Goal: Information Seeking & Learning: Learn about a topic

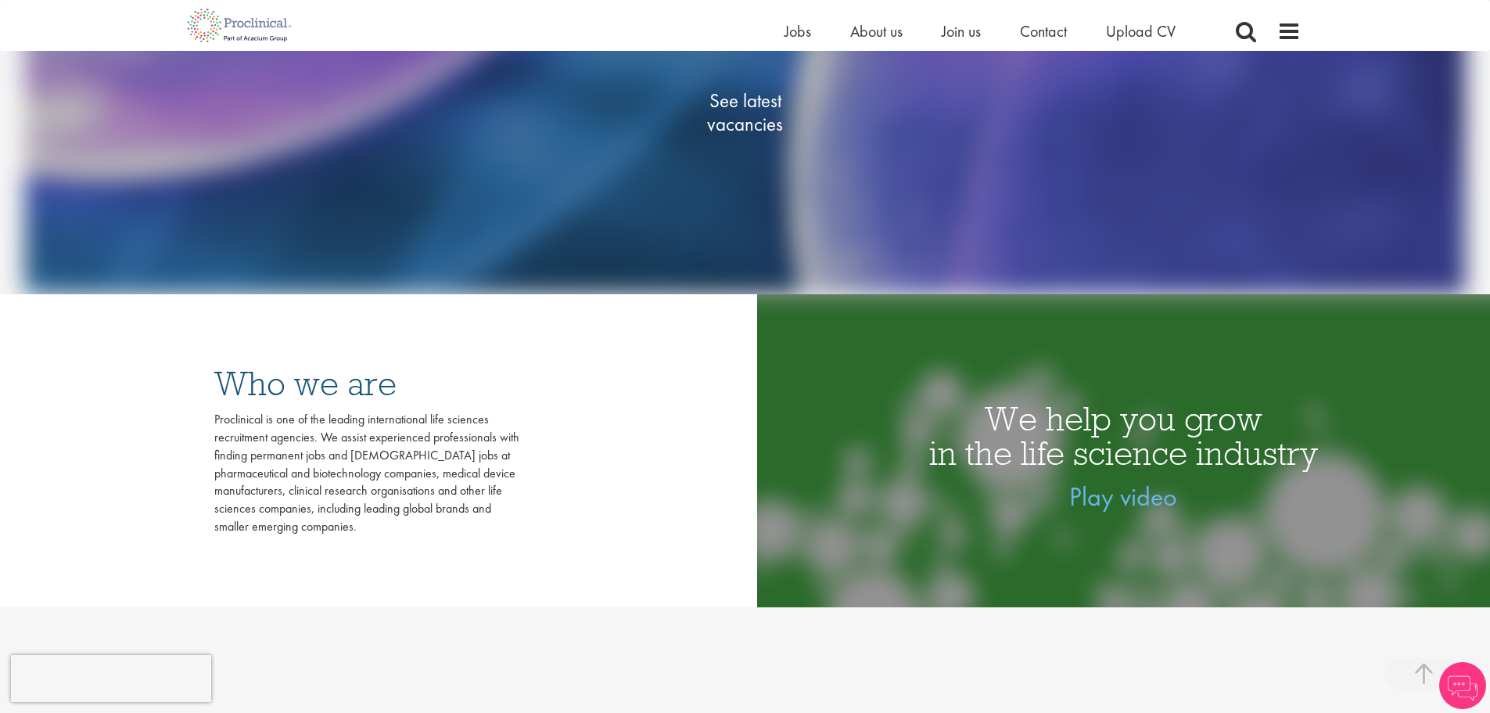
scroll to position [235, 0]
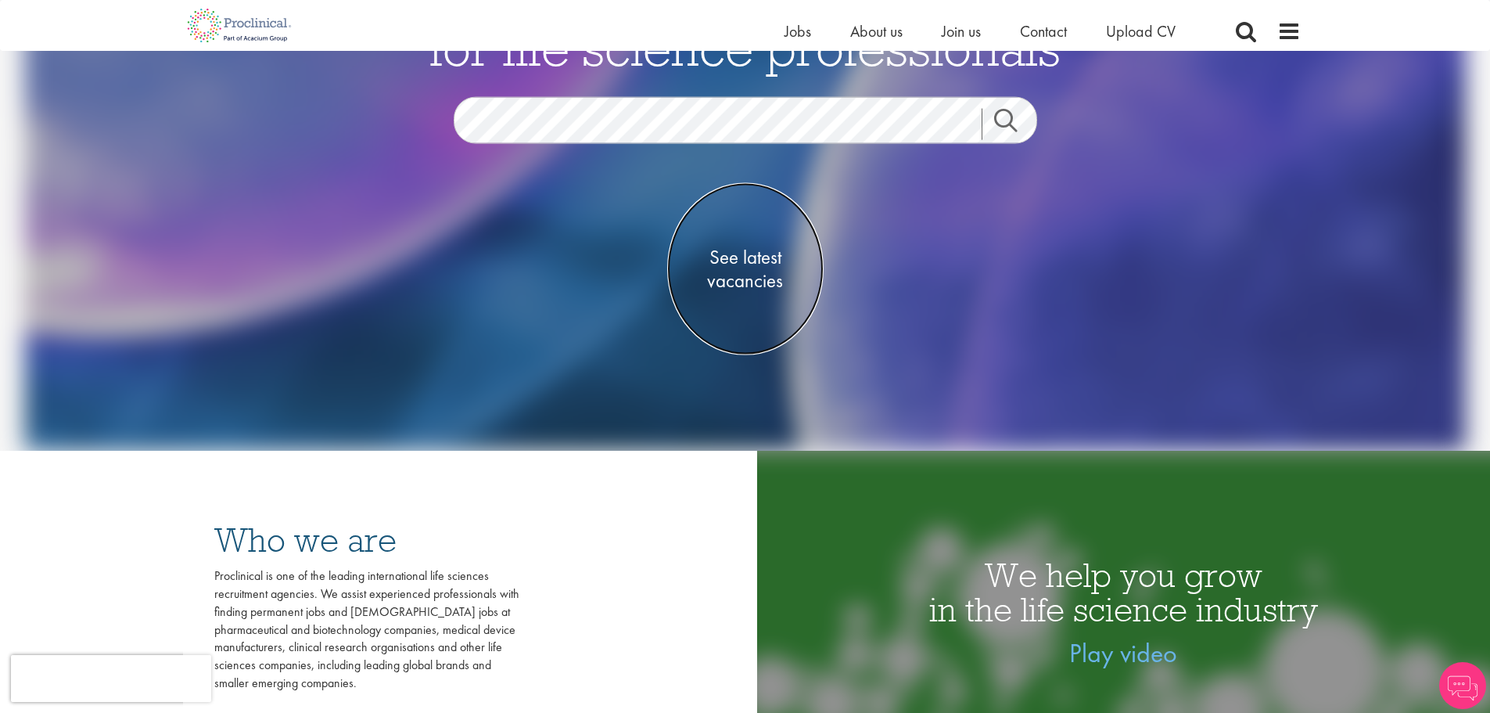
click at [756, 277] on span "See latest vacancies" at bounding box center [745, 269] width 156 height 47
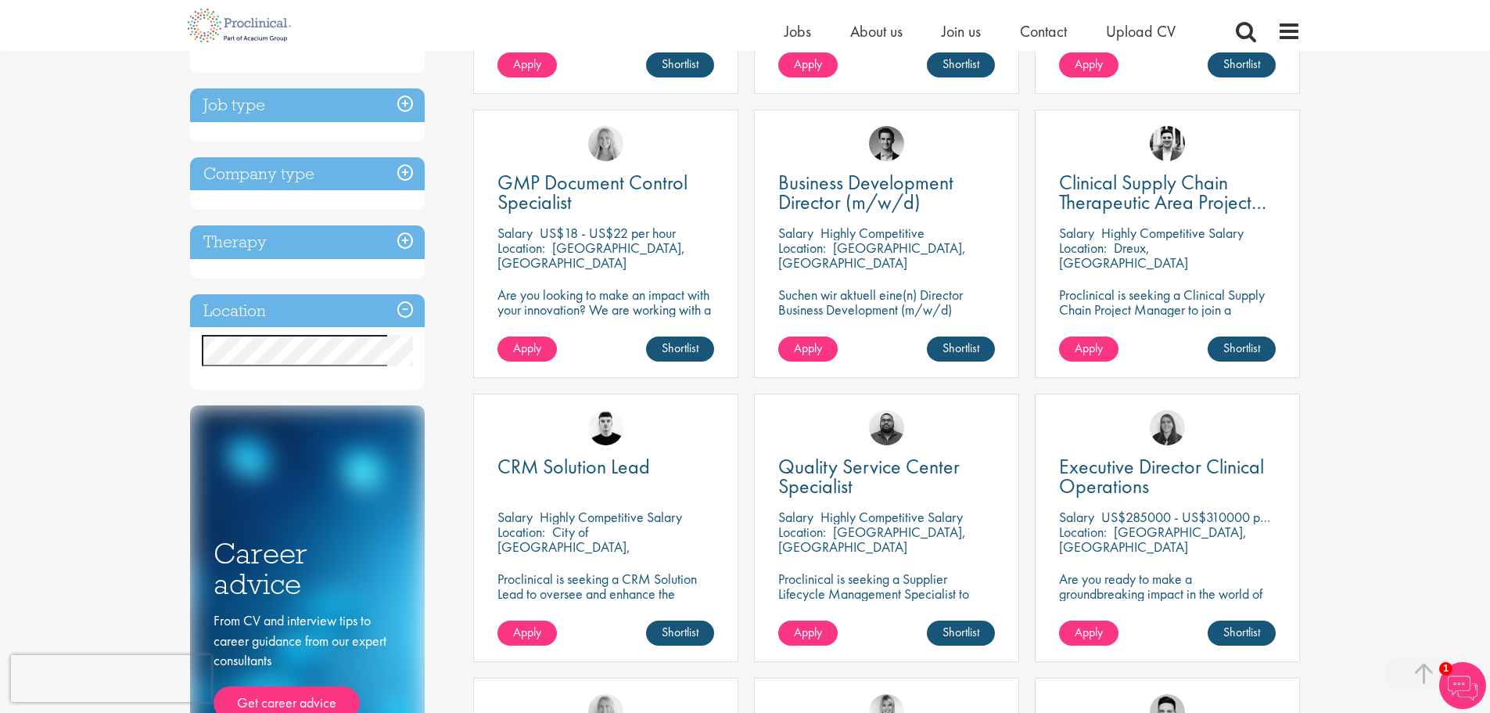
scroll to position [313, 0]
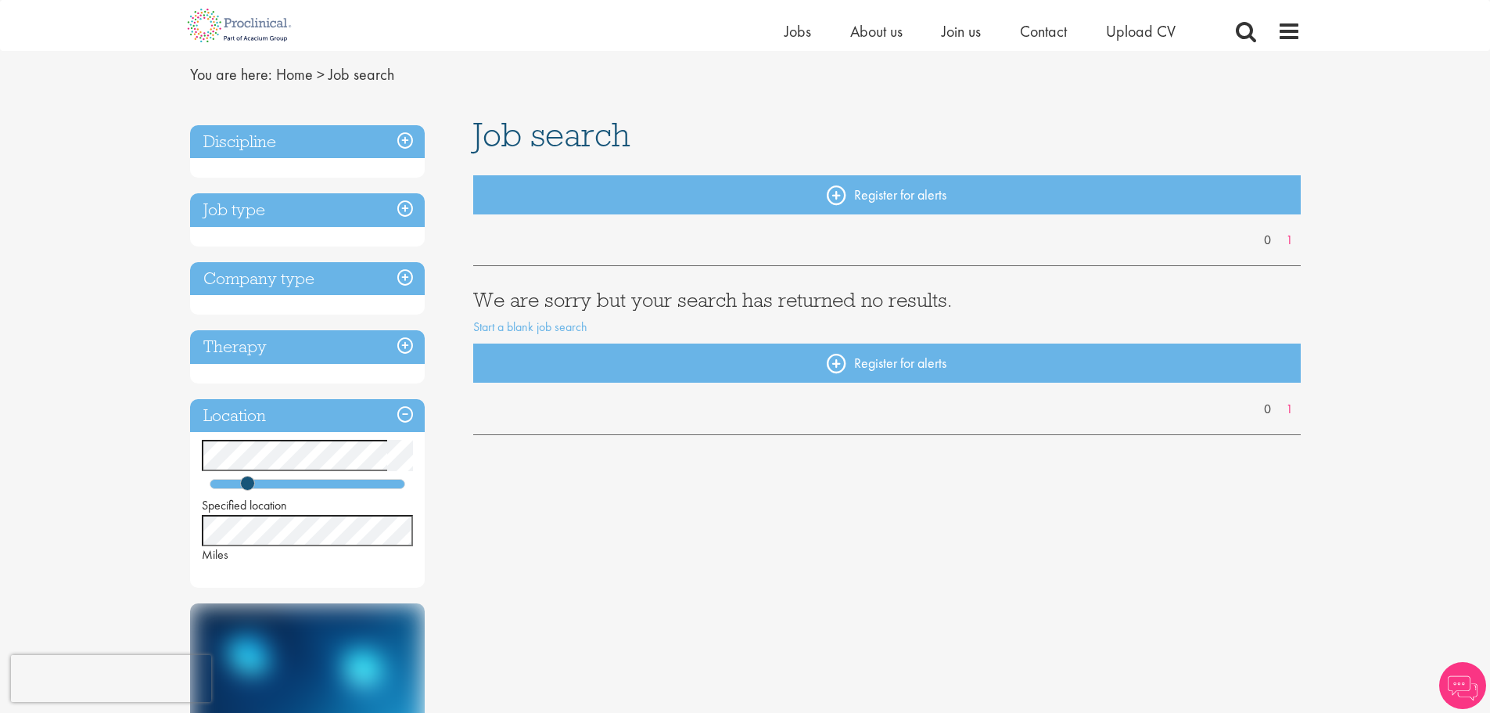
scroll to position [78, 0]
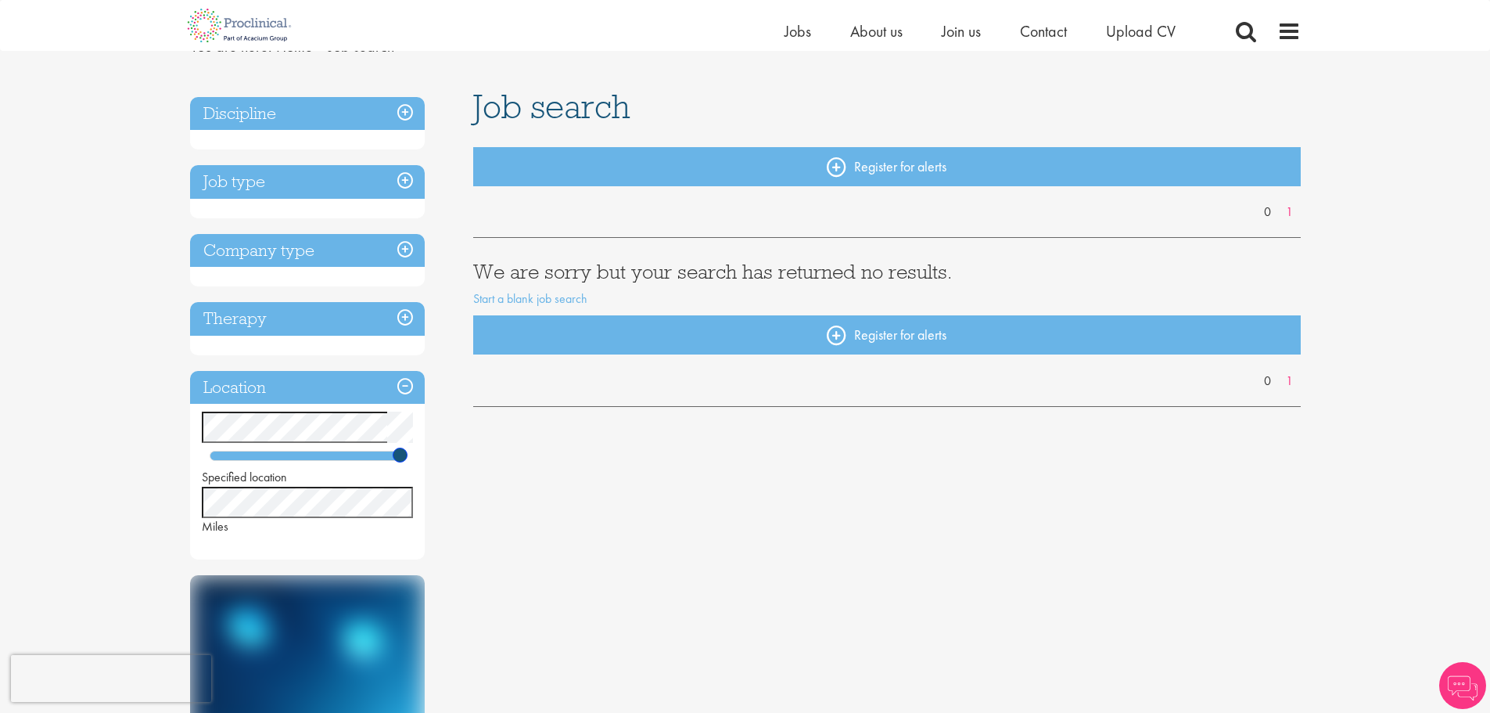
drag, startPoint x: 252, startPoint y: 455, endPoint x: 403, endPoint y: 459, distance: 151.1
click at [403, 459] on span at bounding box center [400, 454] width 15 height 15
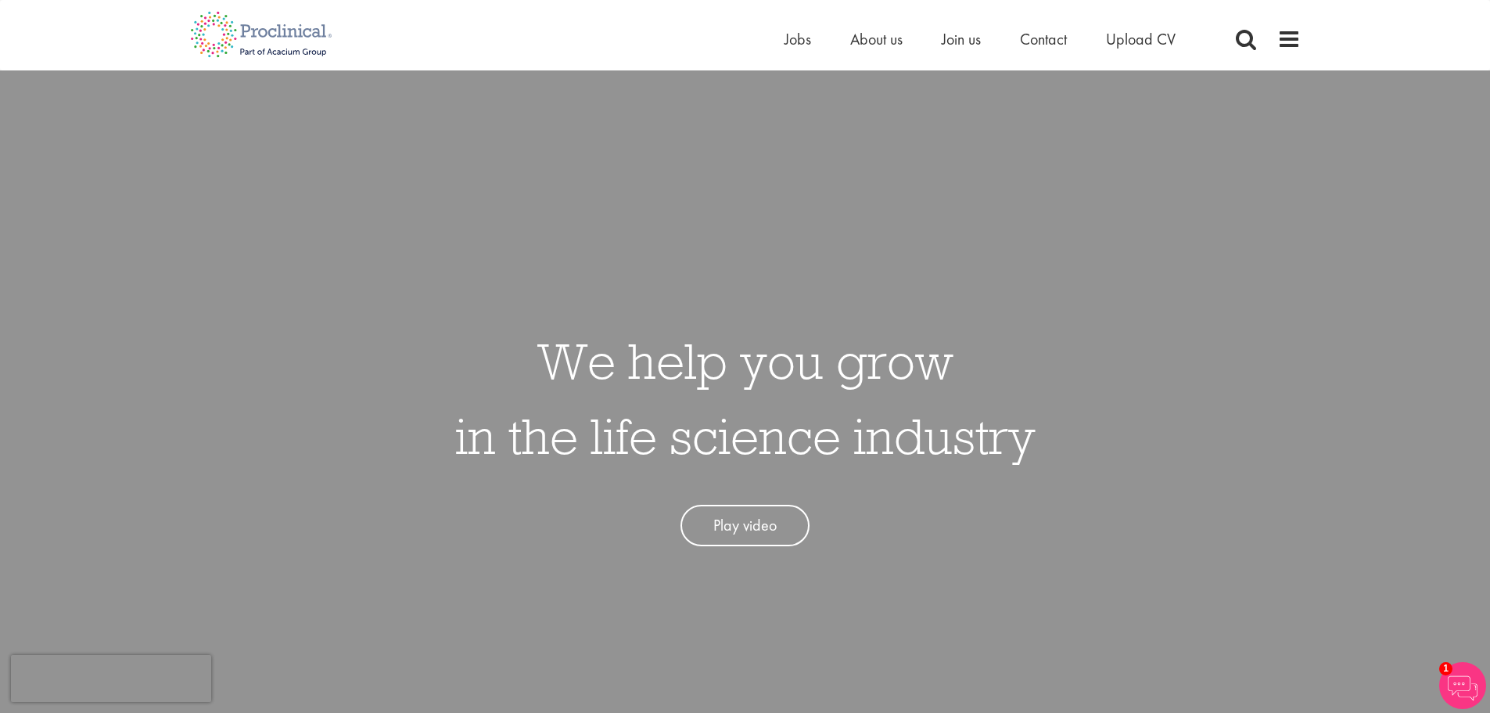
click at [807, 28] on li "Jobs" at bounding box center [798, 38] width 27 height 23
click at [796, 46] on span "Jobs" at bounding box center [798, 39] width 27 height 20
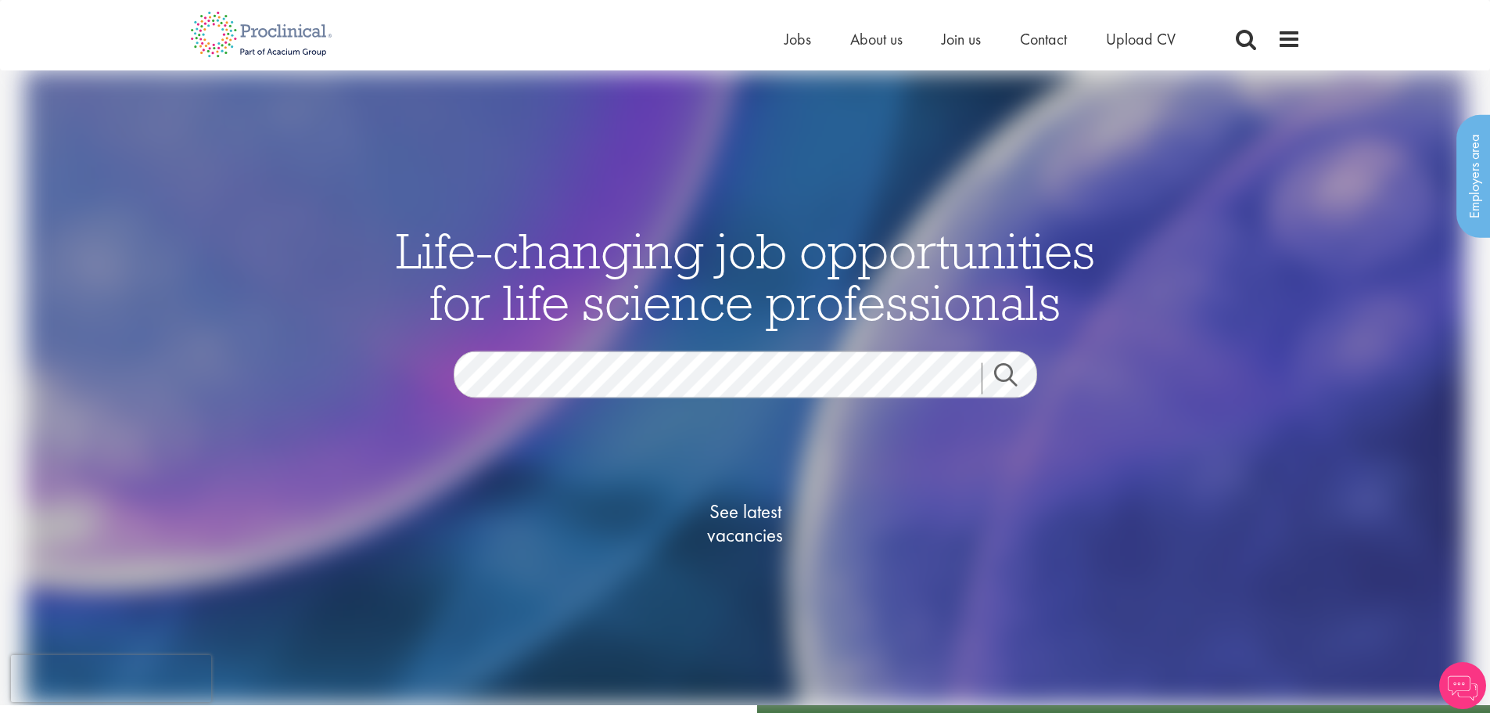
click at [1037, 385] on link "Search" at bounding box center [1015, 378] width 67 height 31
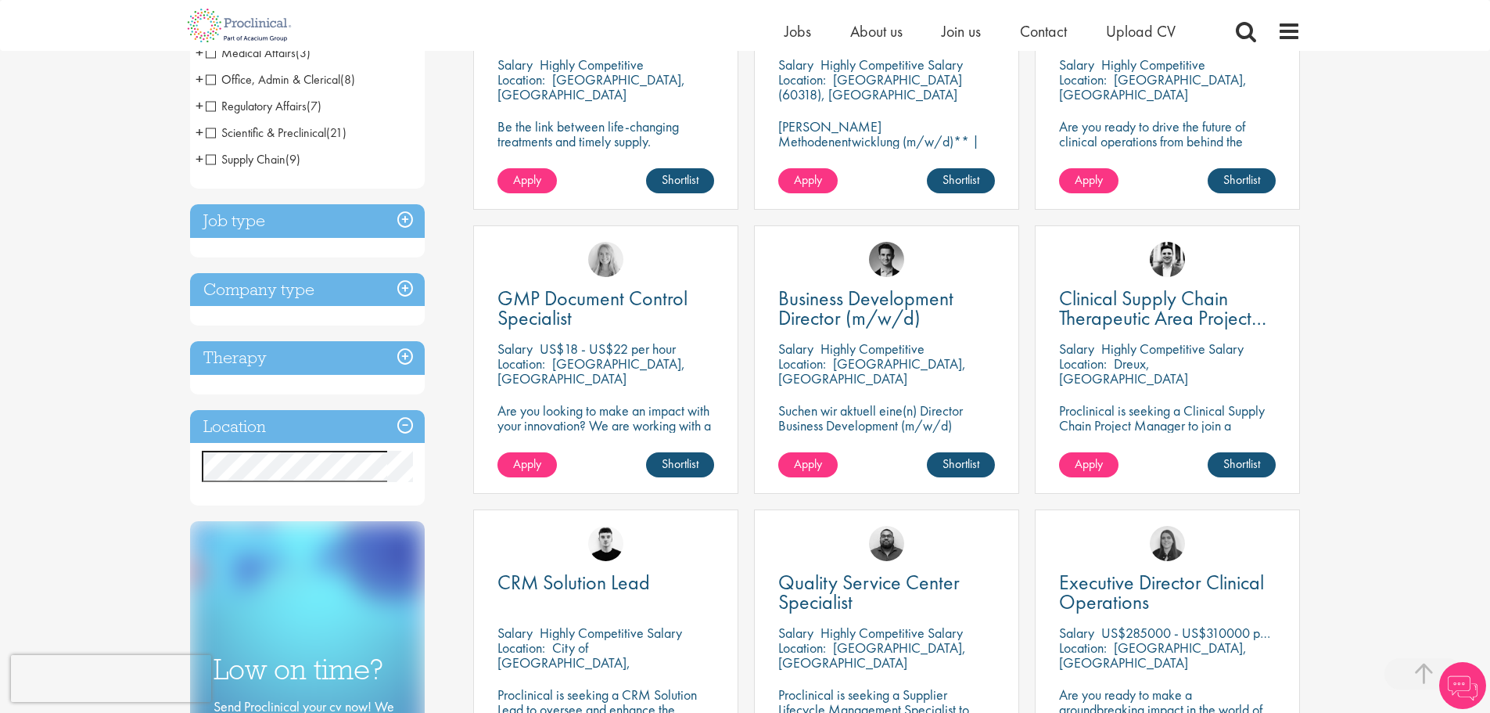
scroll to position [626, 0]
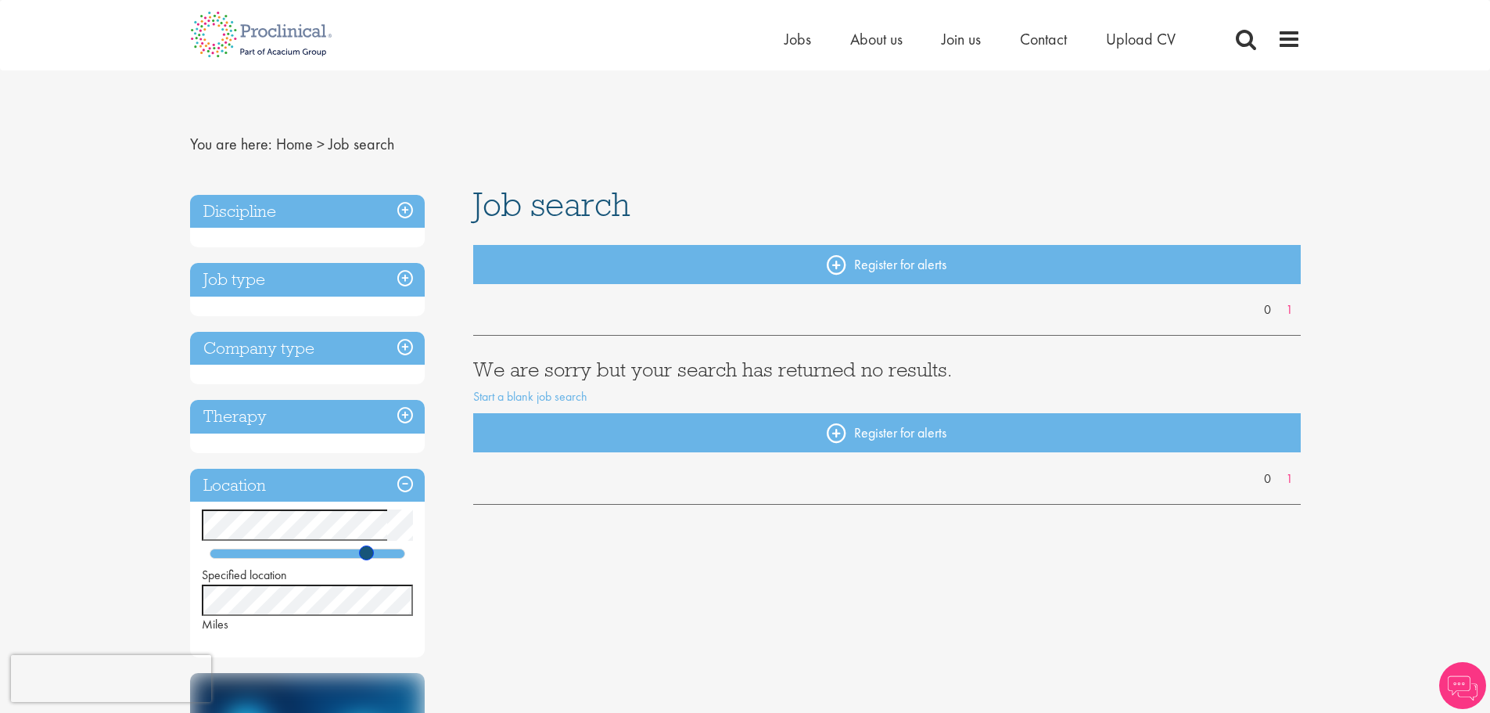
drag, startPoint x: 249, startPoint y: 555, endPoint x: 370, endPoint y: 555, distance: 121.3
click at [370, 555] on span at bounding box center [366, 552] width 15 height 15
drag, startPoint x: 0, startPoint y: 0, endPoint x: 411, endPoint y: 555, distance: 690.8
click at [411, 555] on span at bounding box center [404, 552] width 15 height 15
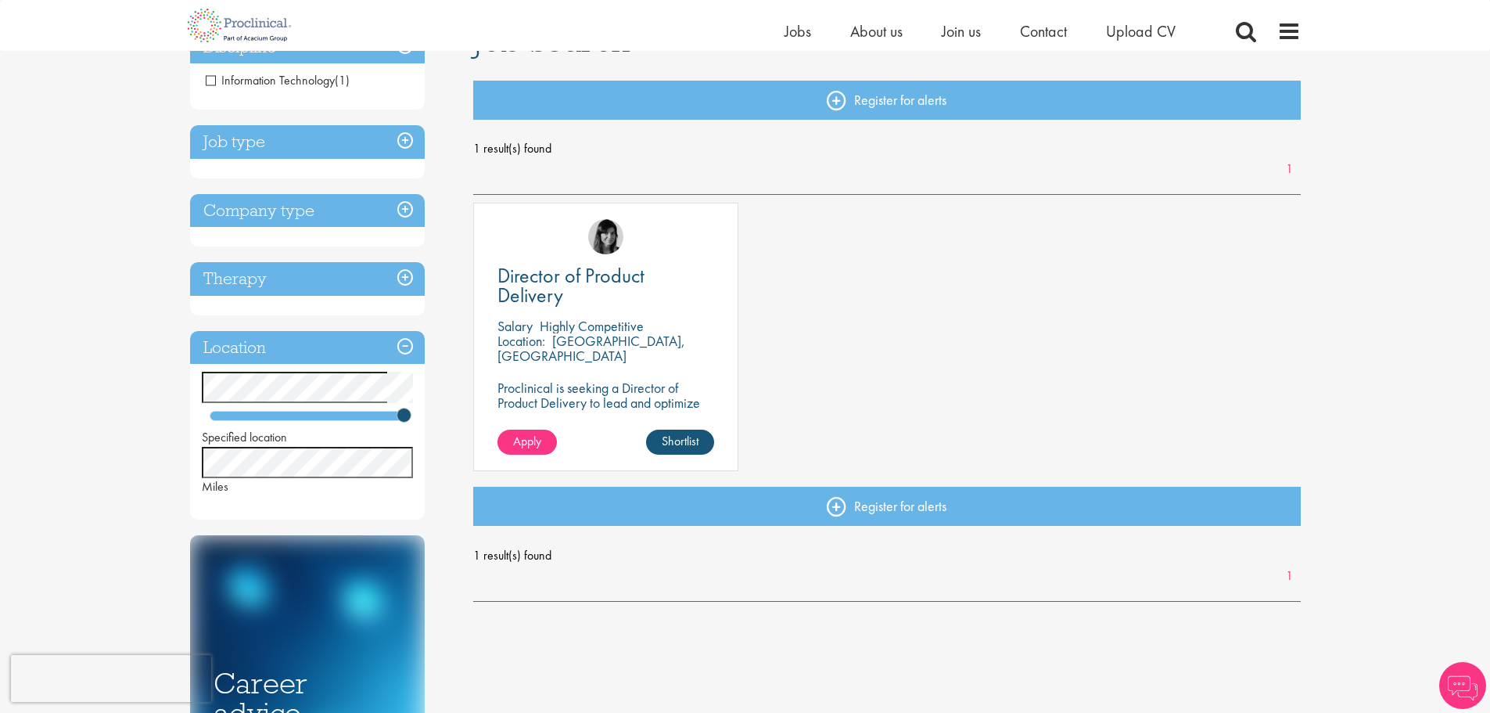
scroll to position [156, 0]
